Goal: Information Seeking & Learning: Find specific fact

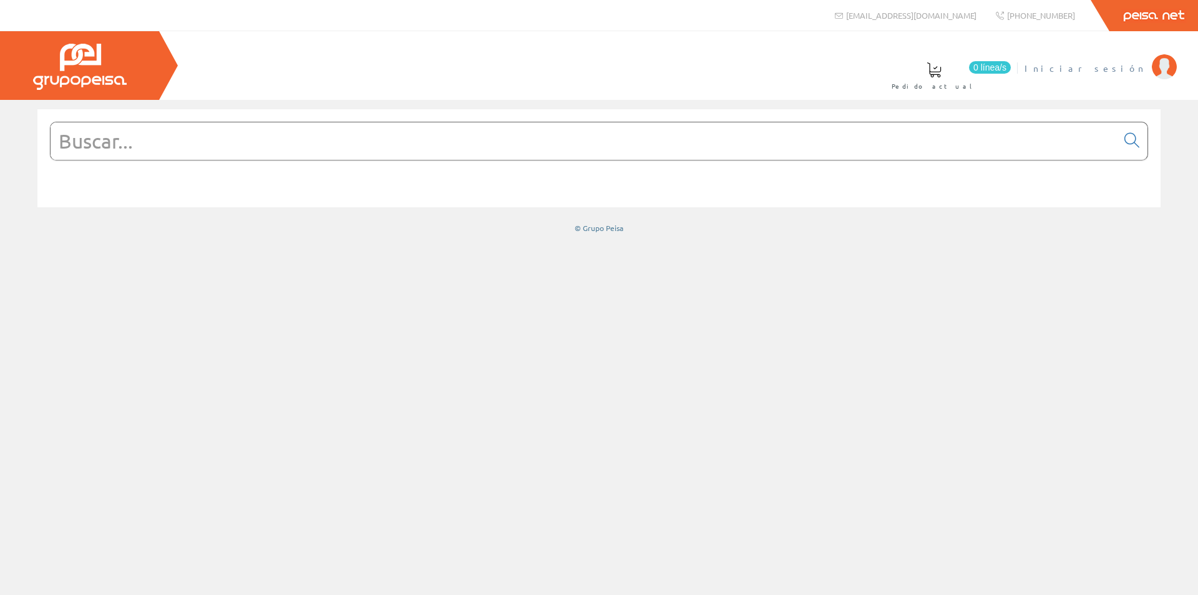
click at [1107, 62] on span "Iniciar sesión" at bounding box center [1085, 68] width 121 height 12
click at [722, 151] on input "text" at bounding box center [584, 140] width 1067 height 37
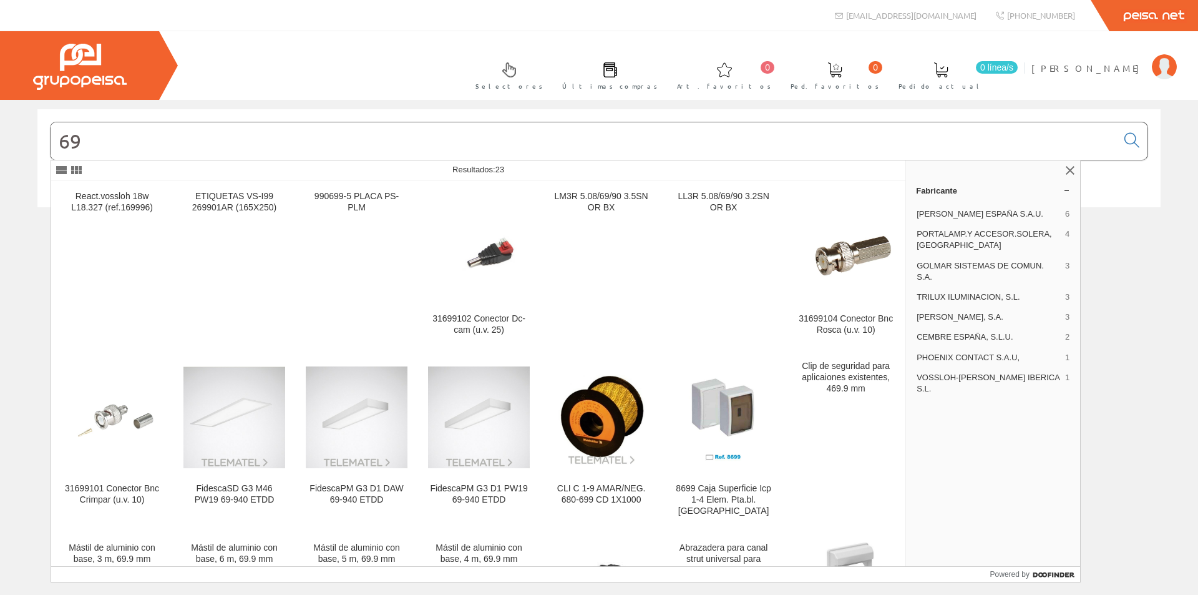
type input "6"
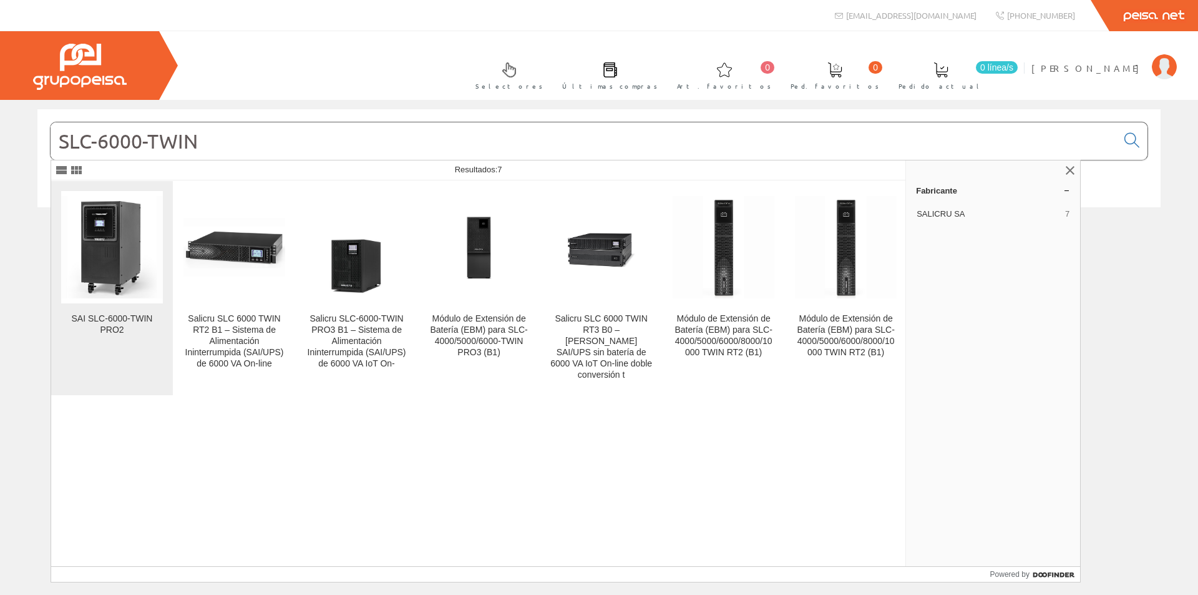
type input "SLC-6000-TWIN"
click at [162, 311] on link "SAI SLC-6000-TWIN PRO2" at bounding box center [112, 288] width 122 height 214
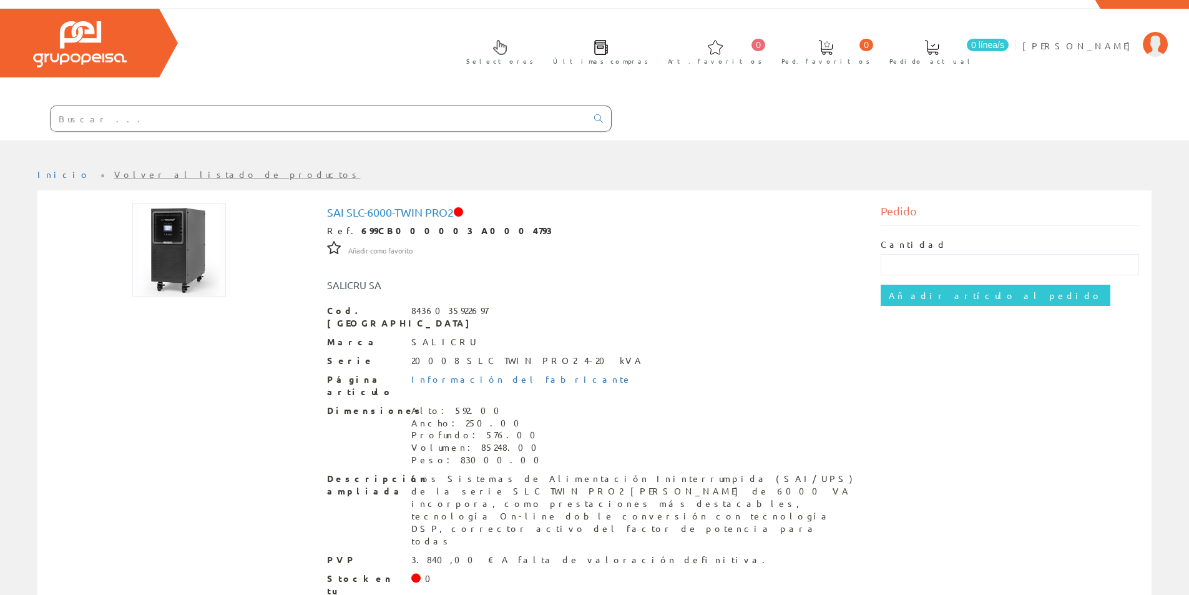
scroll to position [35, 0]
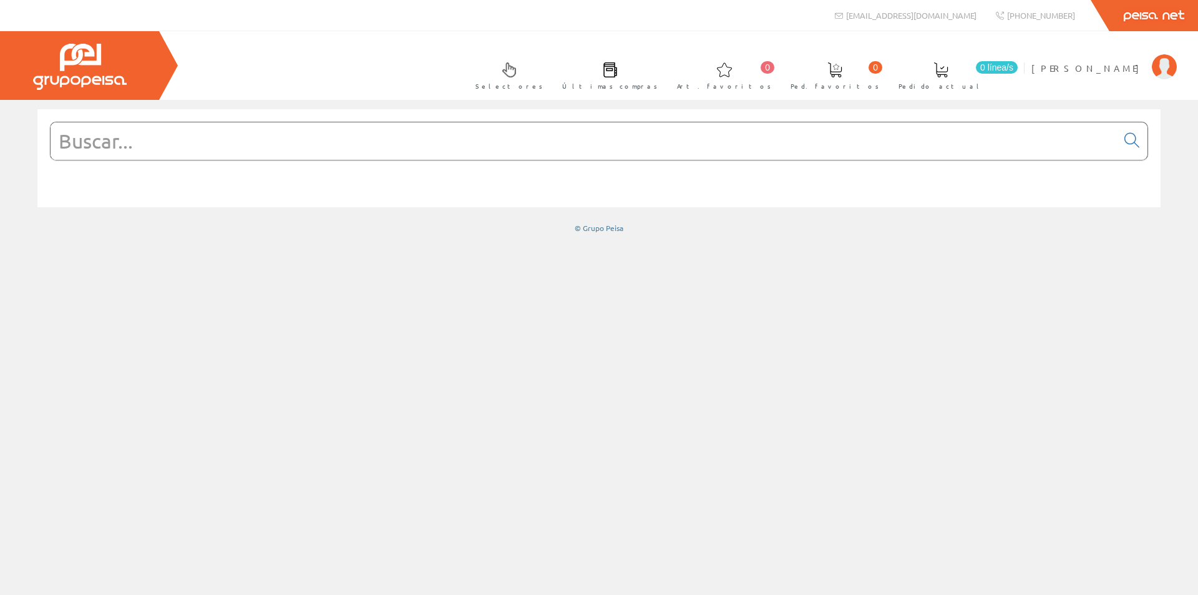
click at [861, 131] on input "text" at bounding box center [584, 140] width 1067 height 37
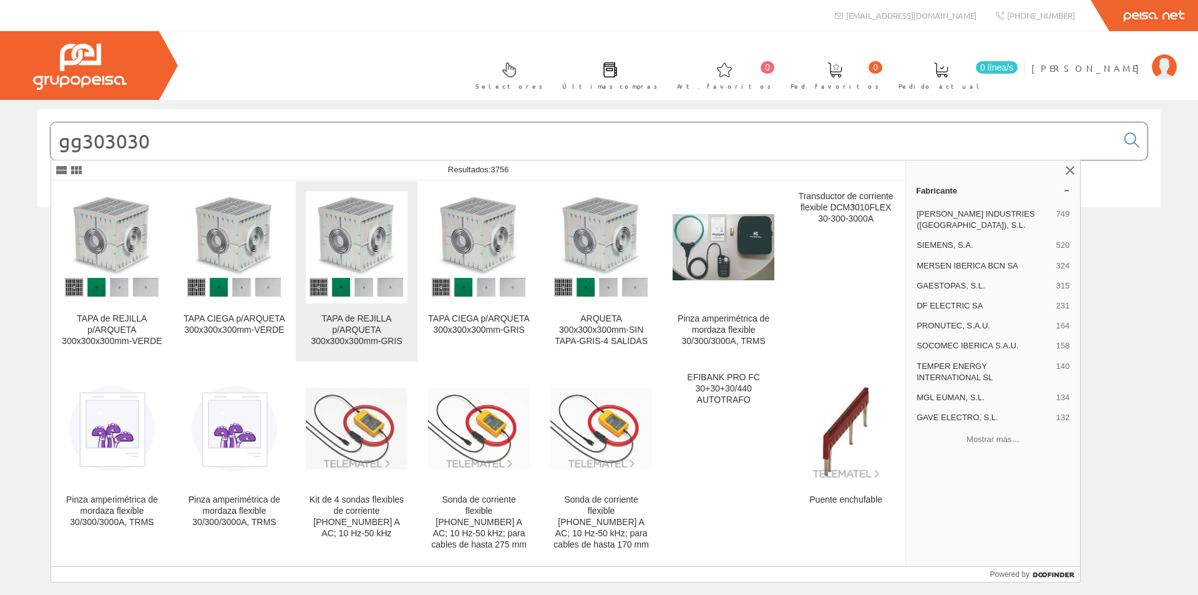
type input "gg303030"
click at [383, 313] on link "TAPA de REJILLA p/ARQUETA 300x300x300mm-GRIS" at bounding box center [357, 271] width 122 height 180
